Goal: Answer question/provide support

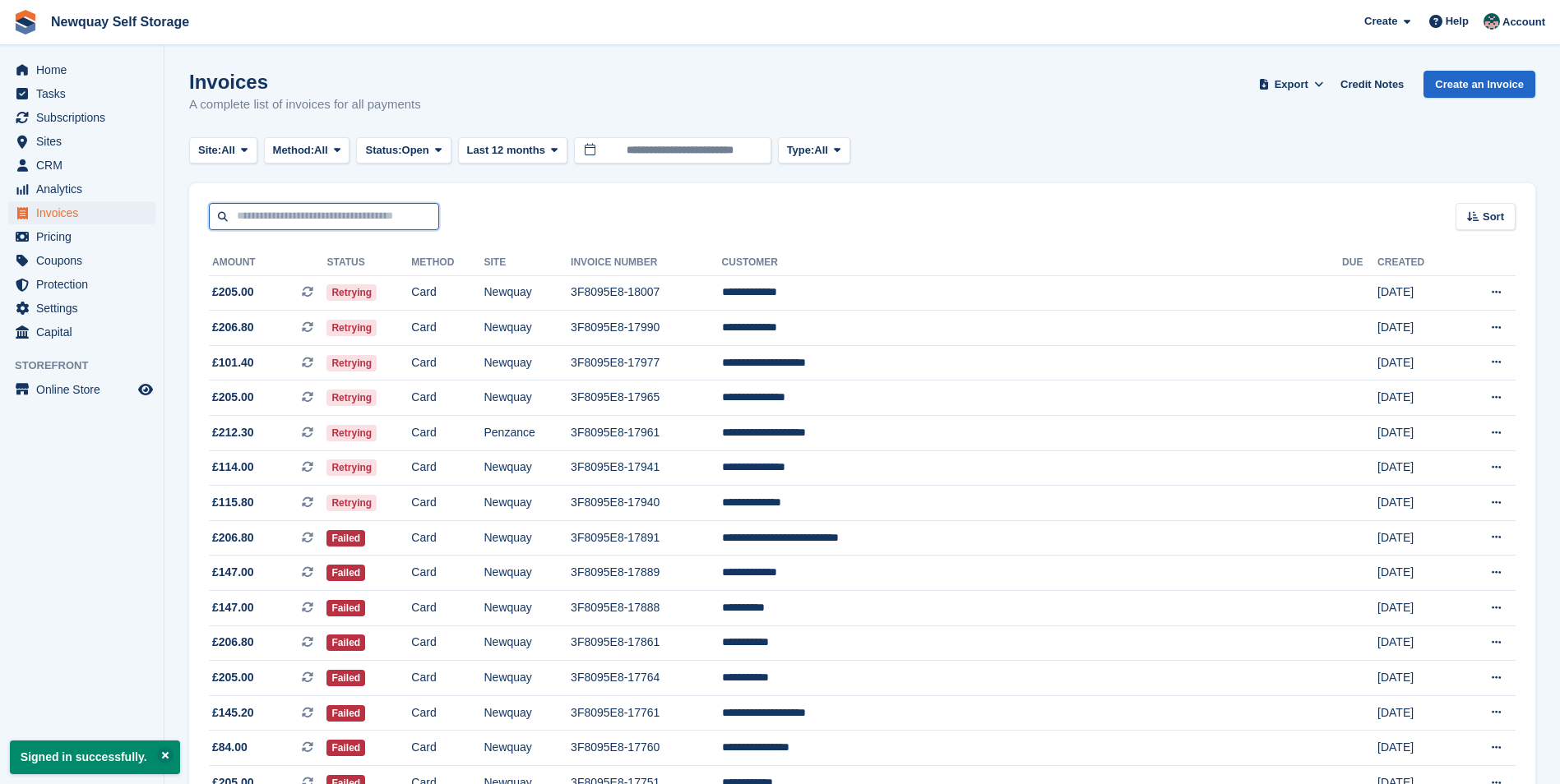
click at [281, 220] on input "text" at bounding box center [324, 217] width 231 height 27
type input "******"
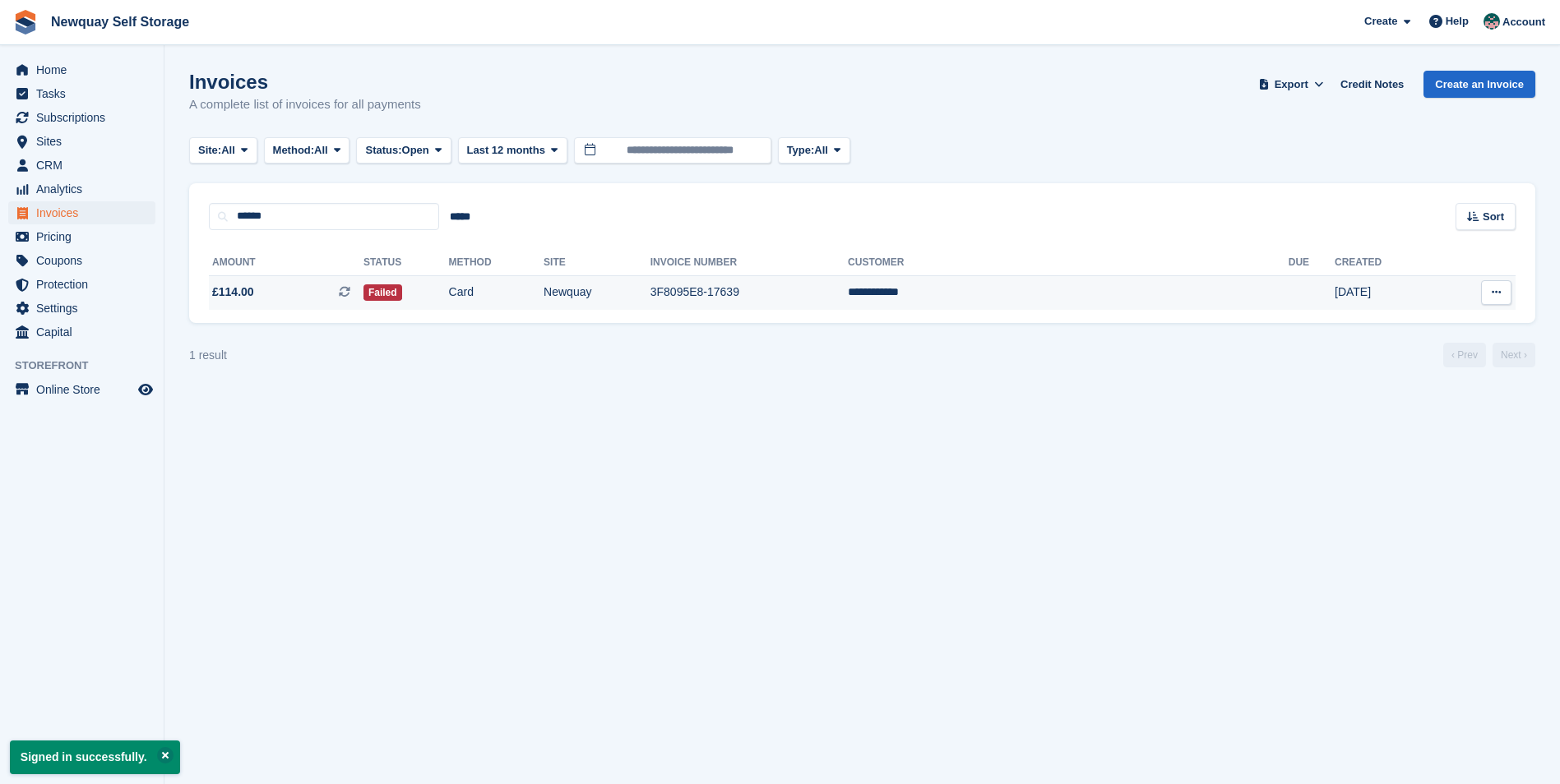
click at [295, 291] on span "£114.00 This is a recurring subscription invoice." at bounding box center [286, 292] width 155 height 17
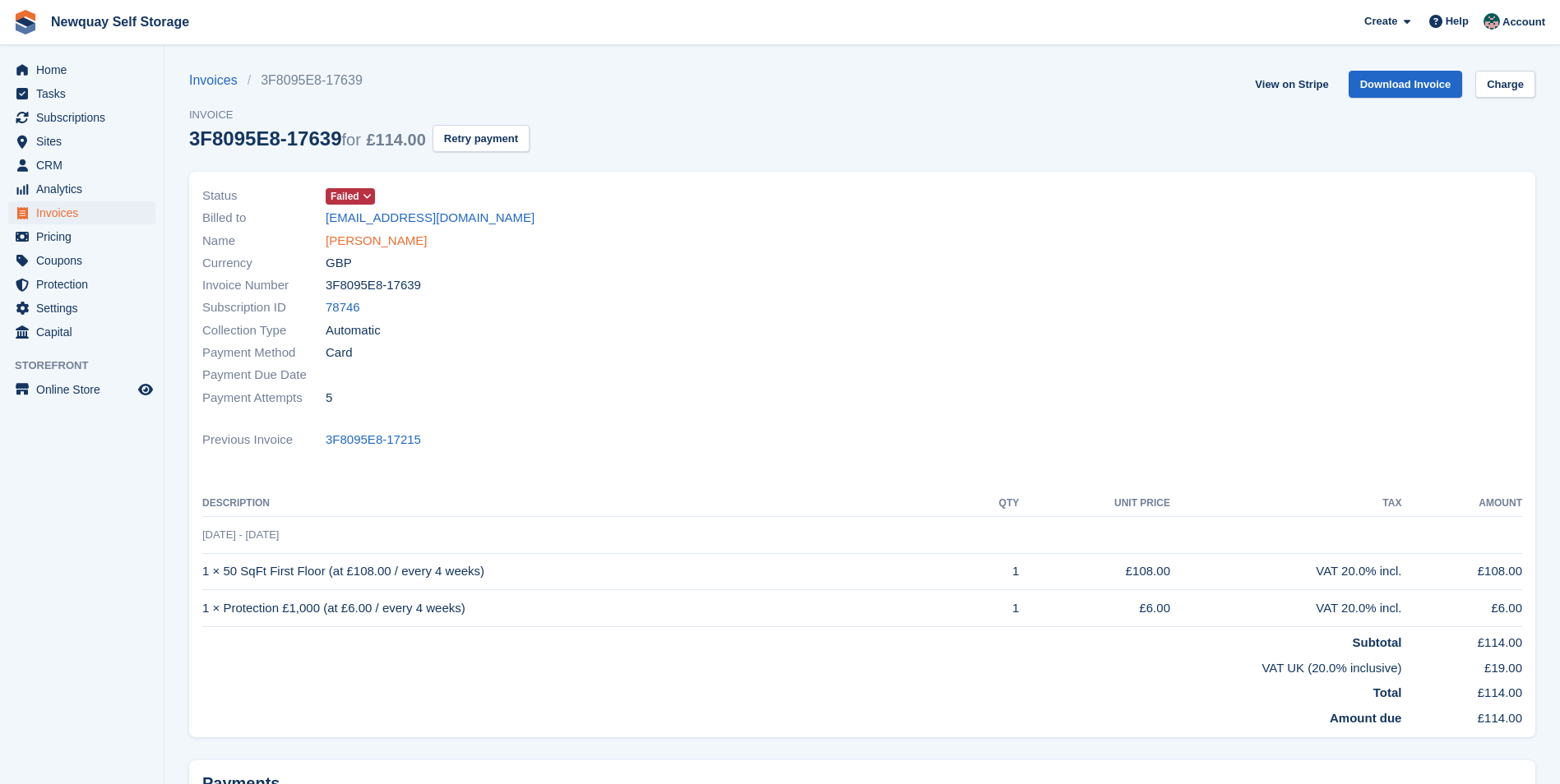
click at [373, 239] on link "[PERSON_NAME]" at bounding box center [376, 242] width 101 height 19
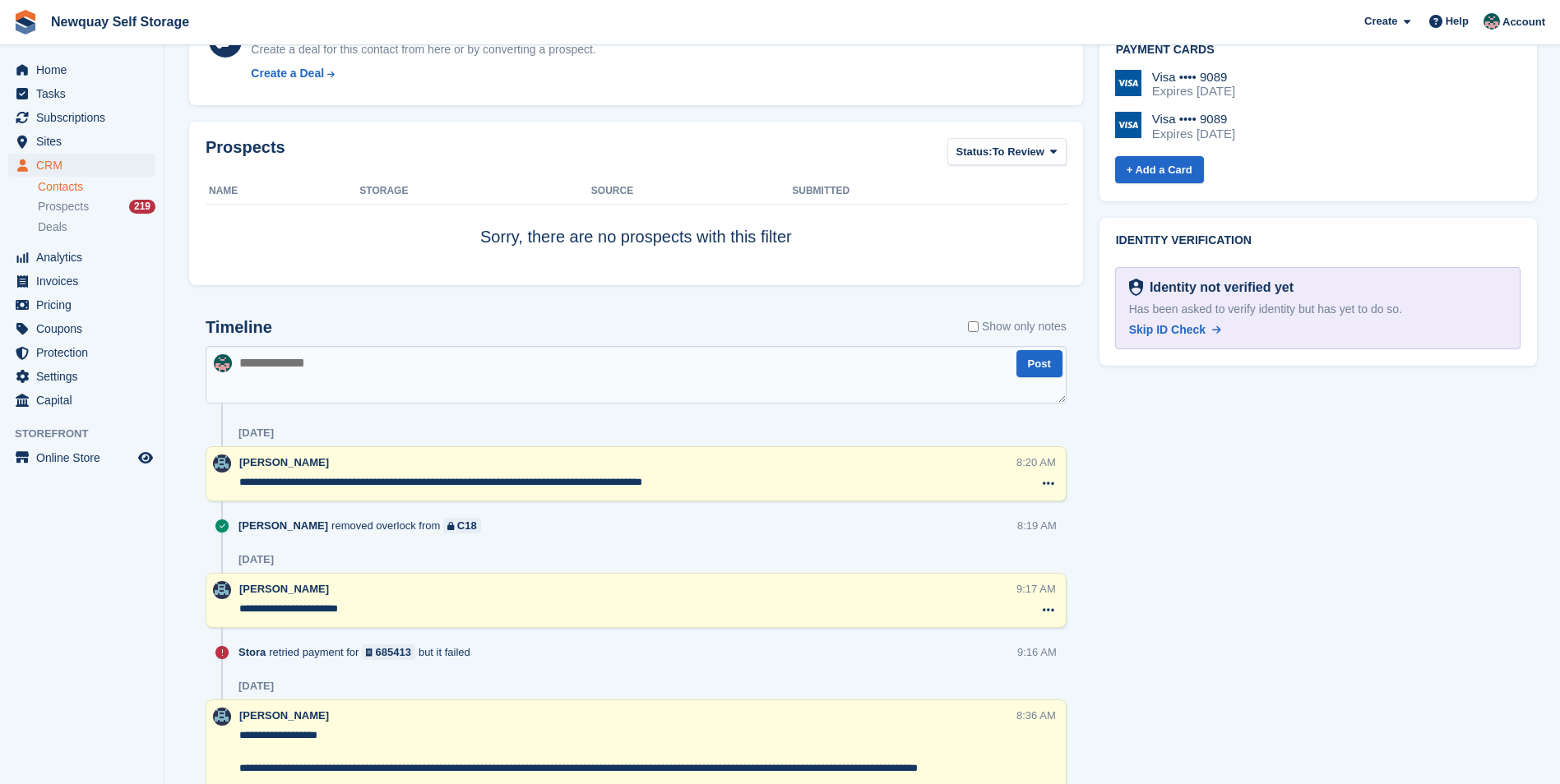
scroll to position [565, 0]
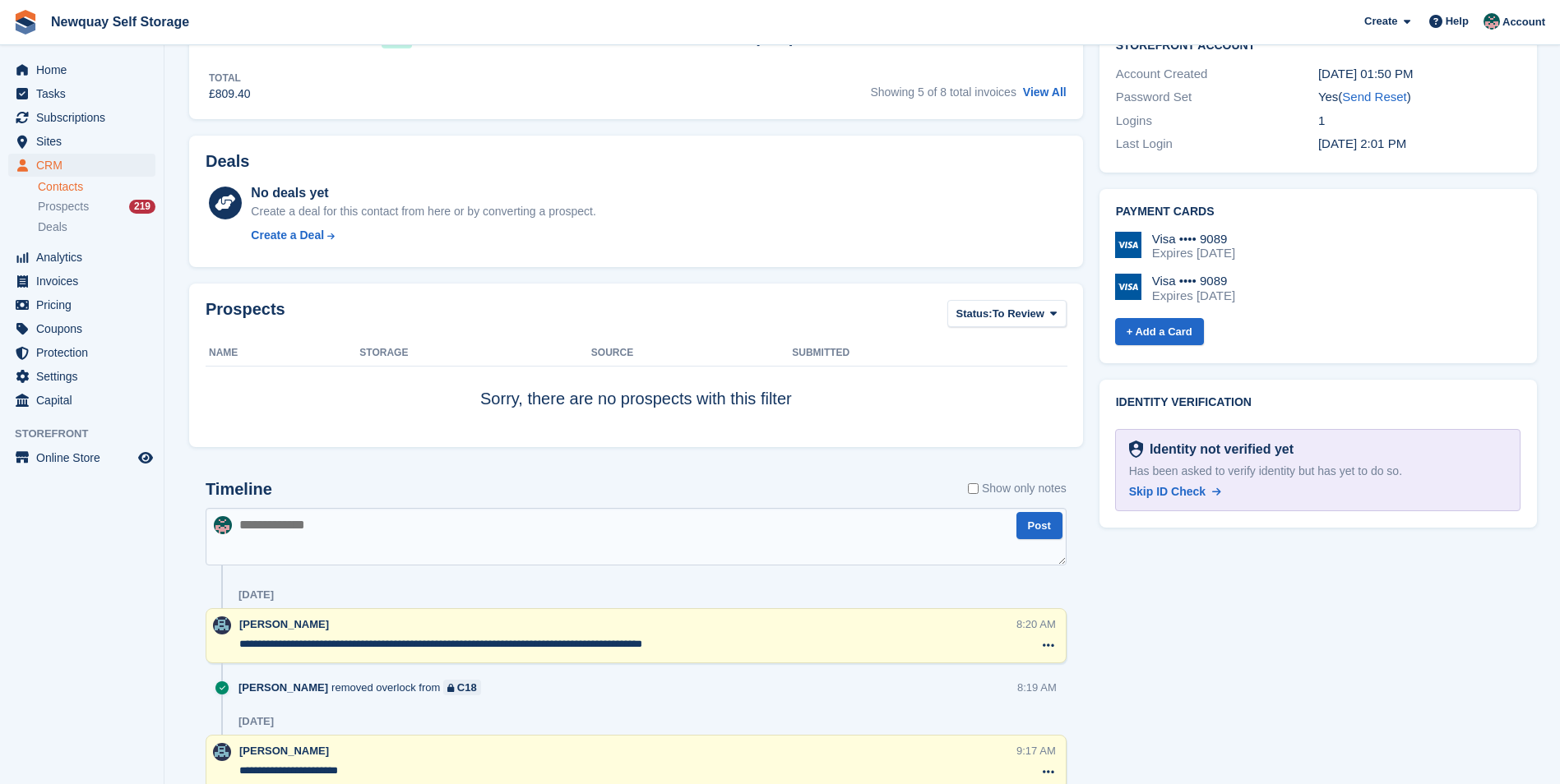
click at [264, 537] on textarea at bounding box center [636, 537] width 861 height 58
type textarea "**********"
click at [1031, 528] on button "Post" at bounding box center [1039, 526] width 46 height 27
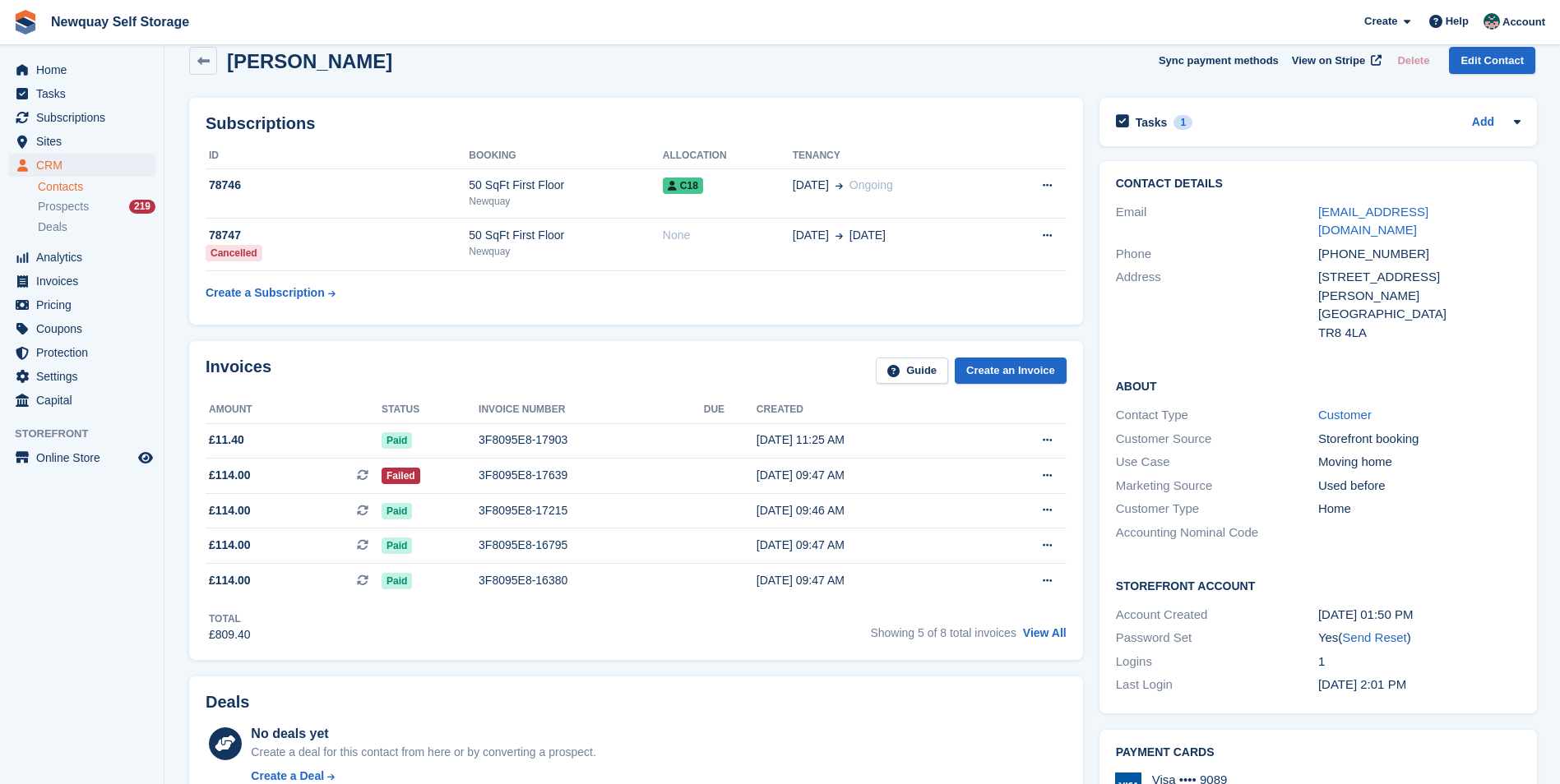
scroll to position [0, 0]
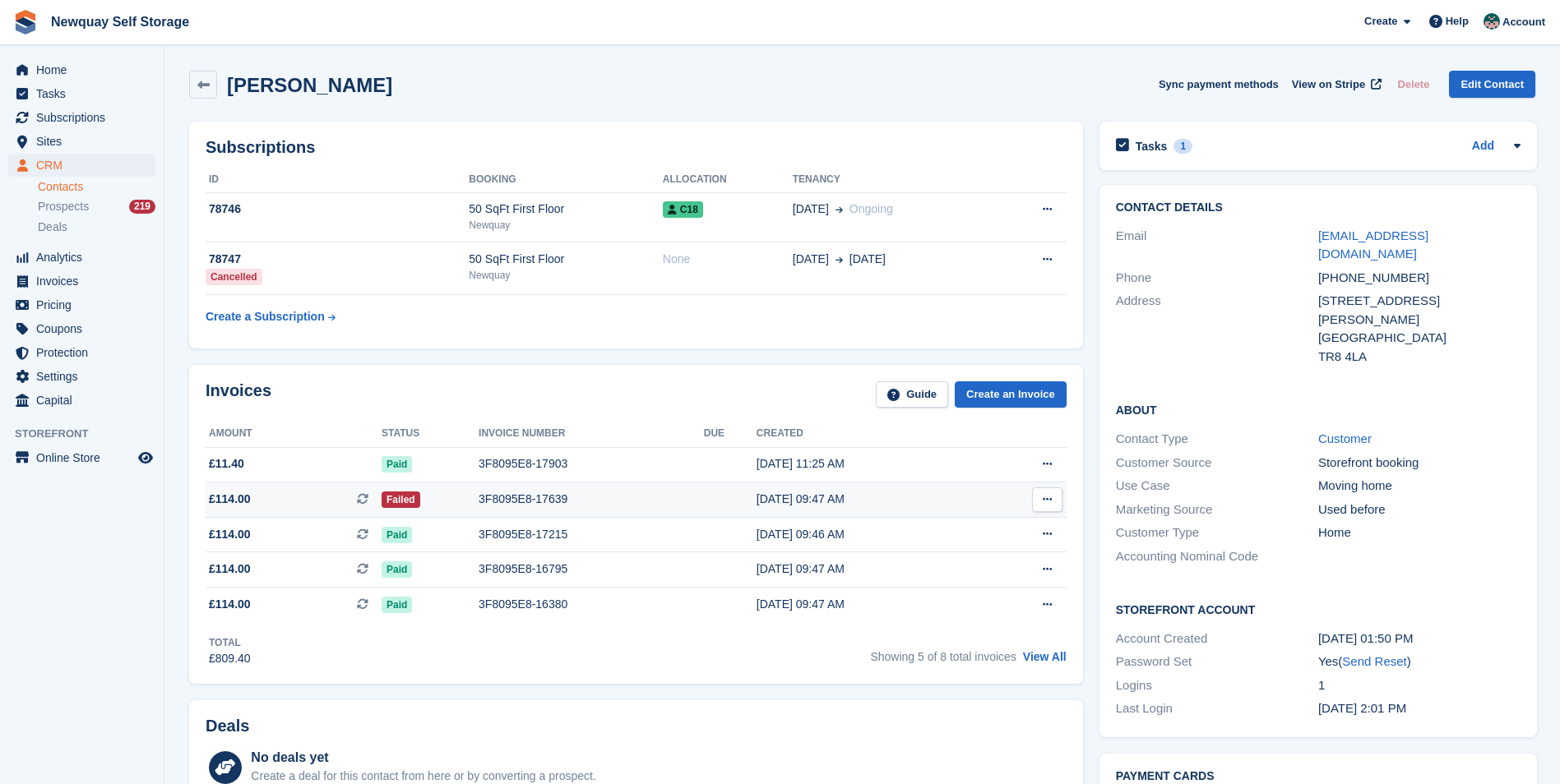
click at [494, 508] on td "3F8095E8-17639" at bounding box center [591, 500] width 225 height 35
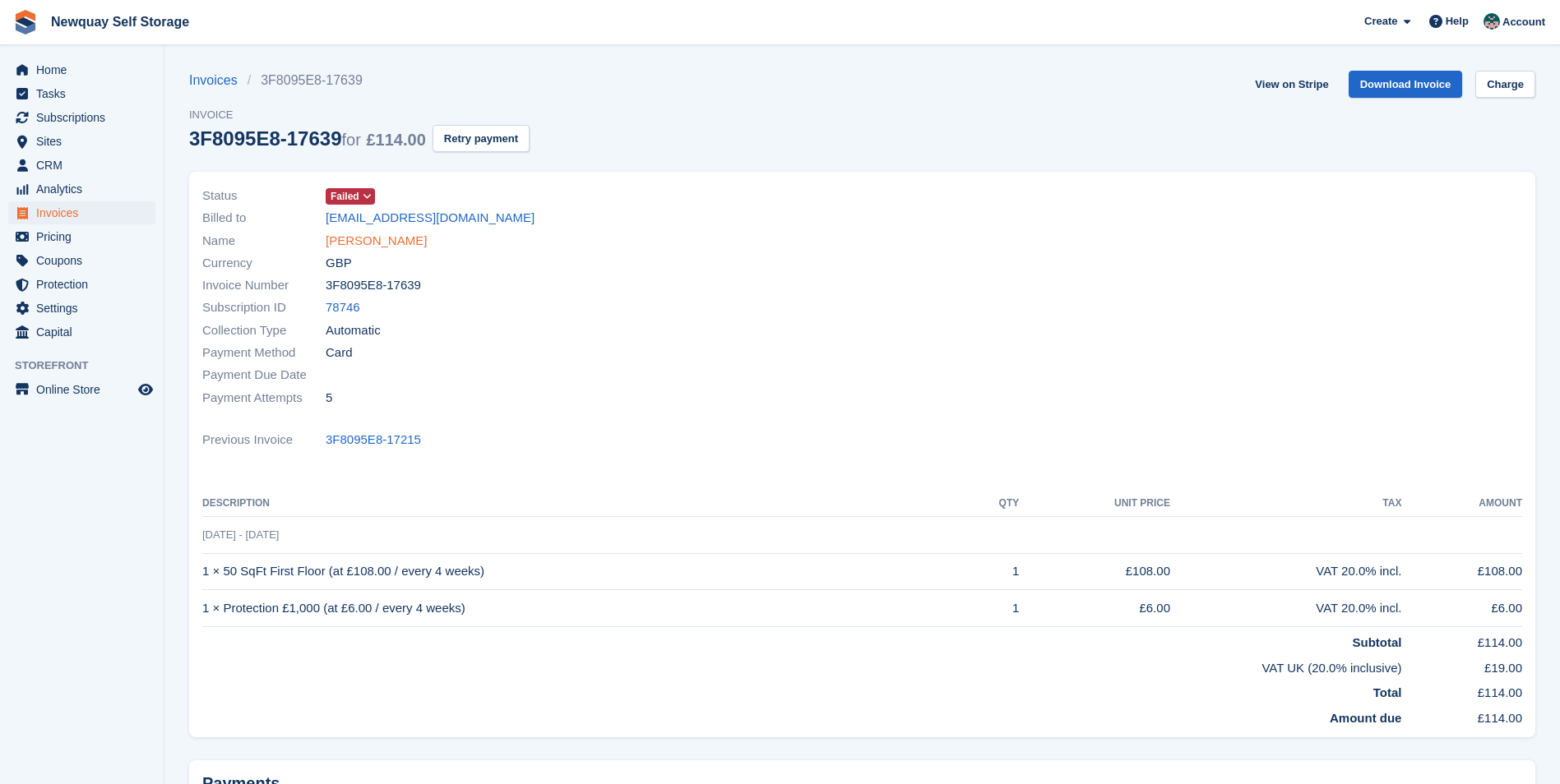
click at [362, 241] on link "[PERSON_NAME]" at bounding box center [376, 242] width 101 height 19
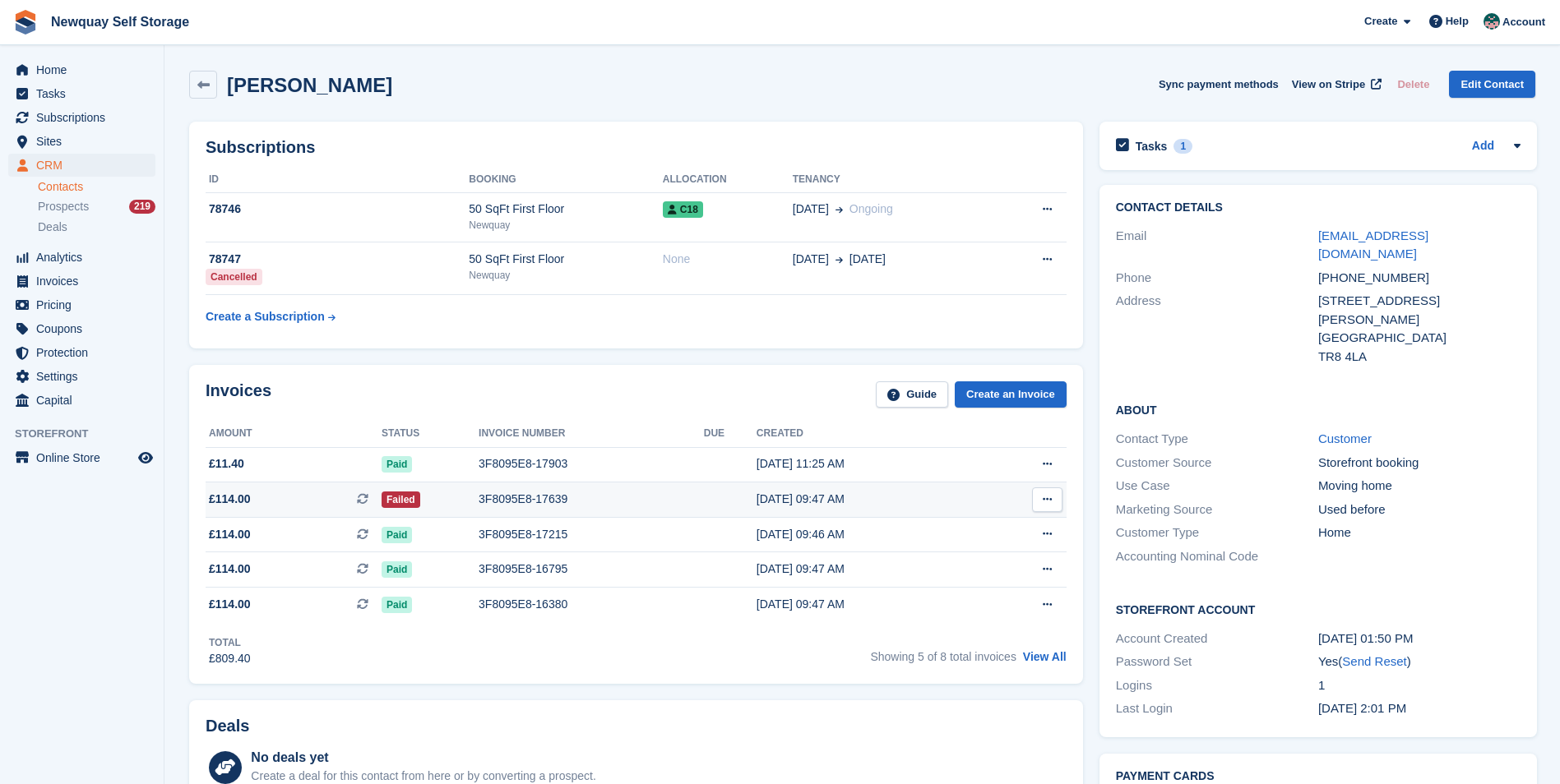
click at [486, 492] on div "3F8095E8-17639" at bounding box center [591, 499] width 225 height 17
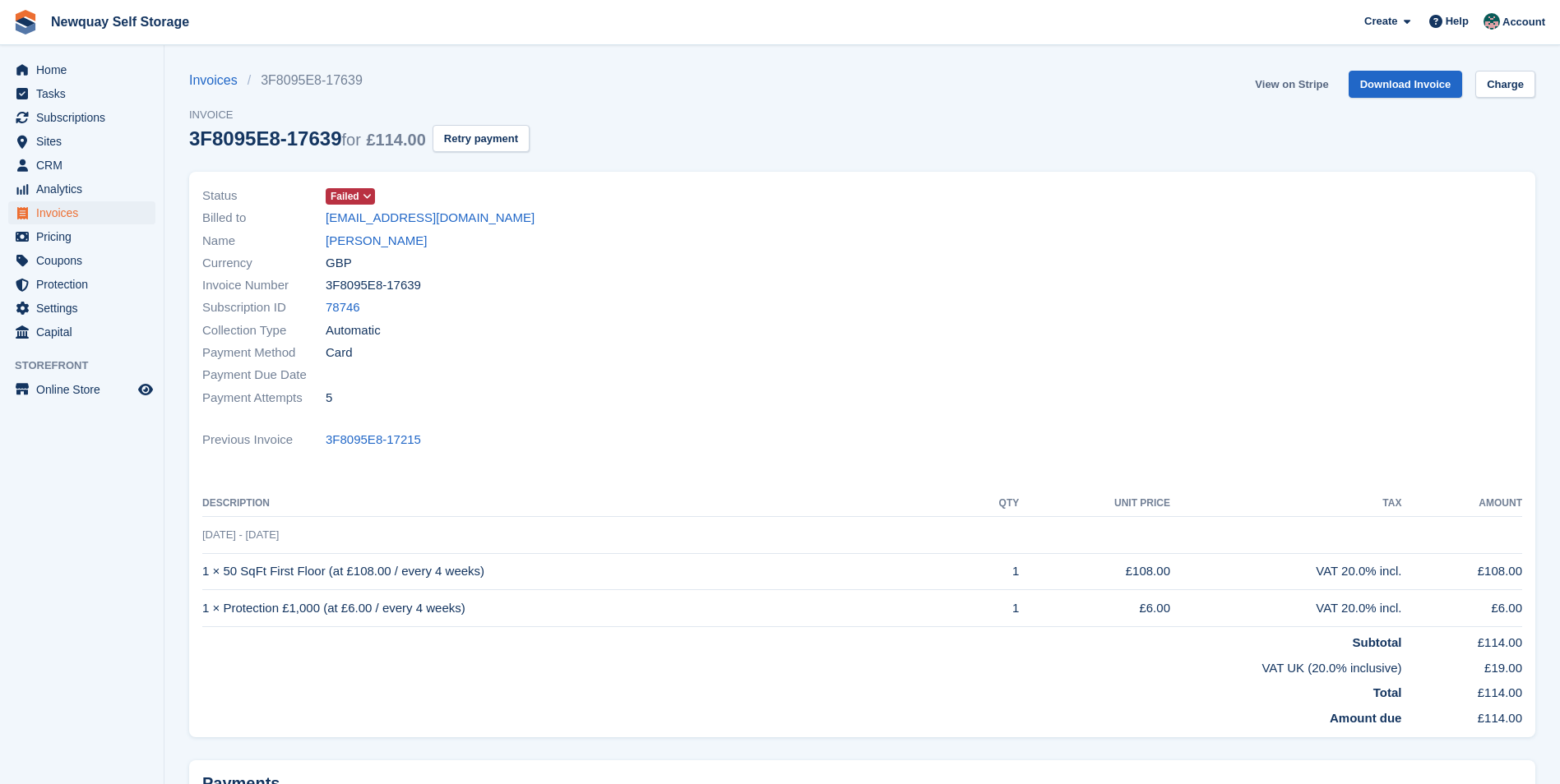
click at [1308, 92] on link "View on Stripe" at bounding box center [1291, 84] width 86 height 27
click at [376, 243] on link "[PERSON_NAME]" at bounding box center [376, 242] width 101 height 19
